Goal: Task Accomplishment & Management: Manage account settings

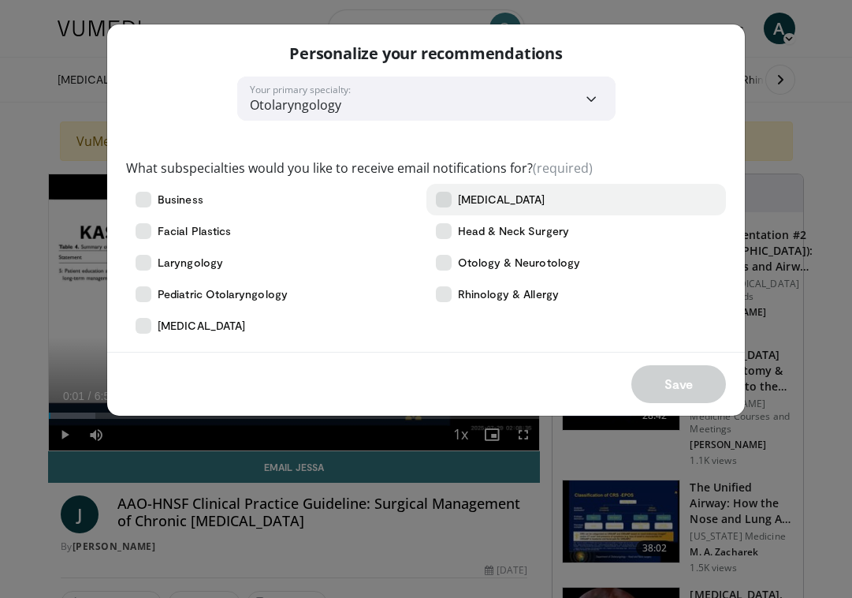
click at [700, 207] on label "[MEDICAL_DATA]" at bounding box center [577, 200] width 300 height 32
click at [447, 199] on icon at bounding box center [444, 200] width 16 height 16
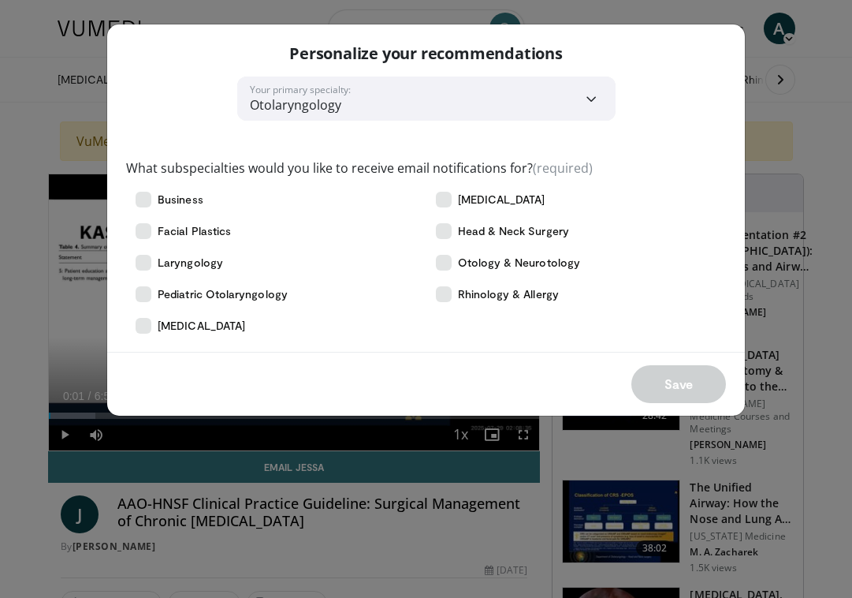
click at [440, 120] on select "**********" at bounding box center [426, 98] width 379 height 44
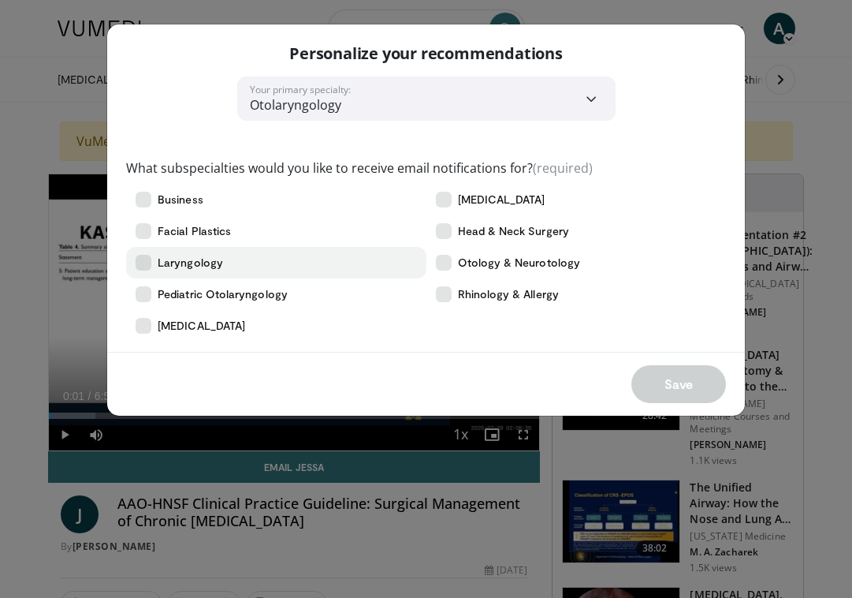
click at [208, 263] on span "Laryngology" at bounding box center [190, 263] width 65 height 16
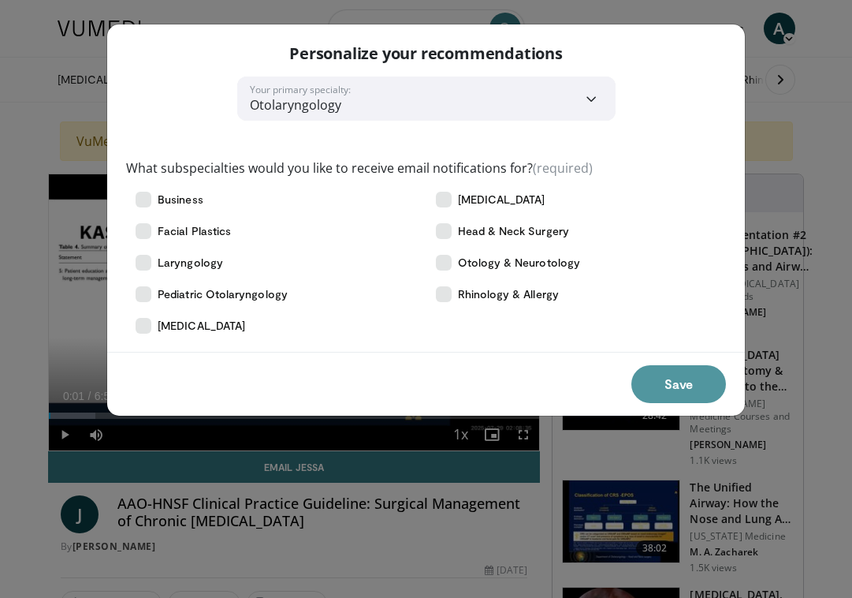
click at [689, 386] on button "Save" at bounding box center [679, 384] width 95 height 38
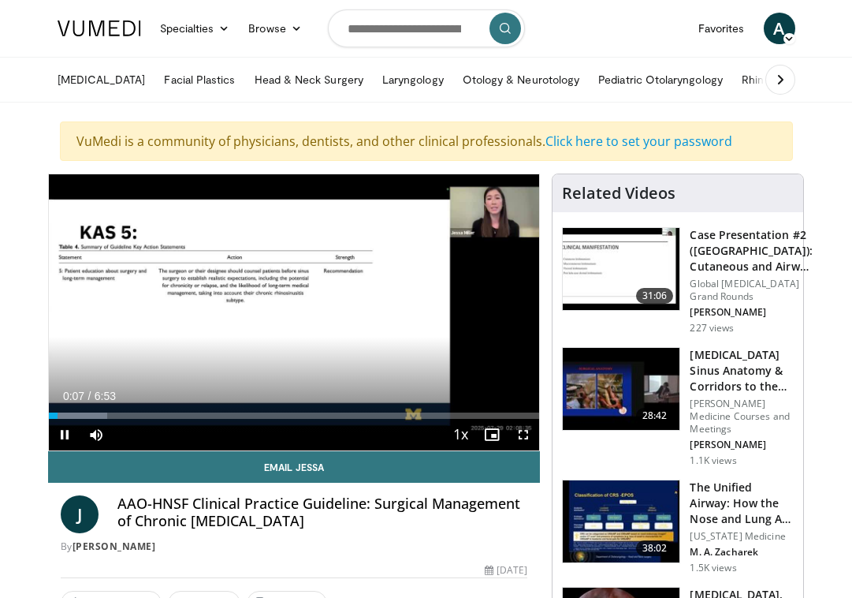
drag, startPoint x: 49, startPoint y: 417, endPoint x: 39, endPoint y: 417, distance: 10.3
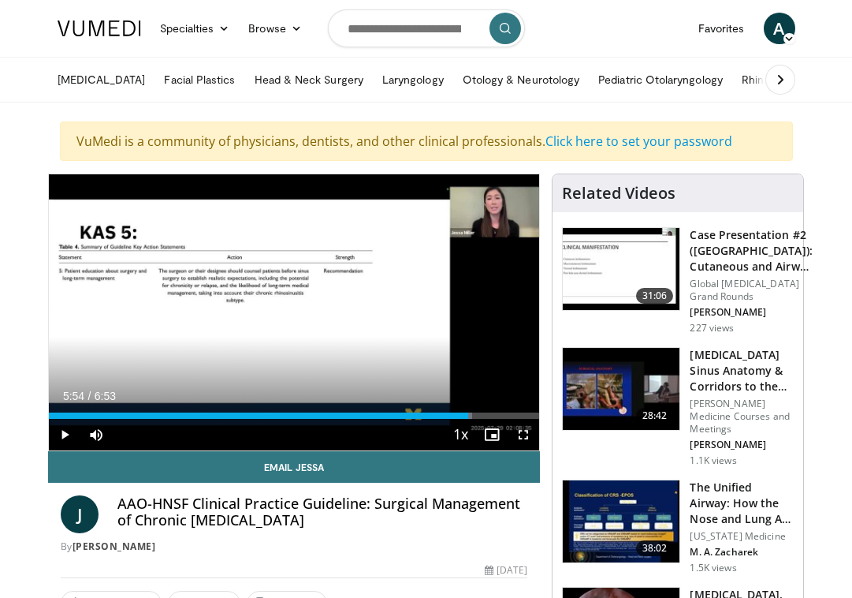
drag, startPoint x: 141, startPoint y: 415, endPoint x: 468, endPoint y: 419, distance: 327.3
click at [468, 419] on div "Current Time 5:54 / Duration 6:53 Play Skip Backward Skip Forward Mute Loaded :…" at bounding box center [294, 435] width 491 height 32
